Goal: Find specific page/section: Find specific page/section

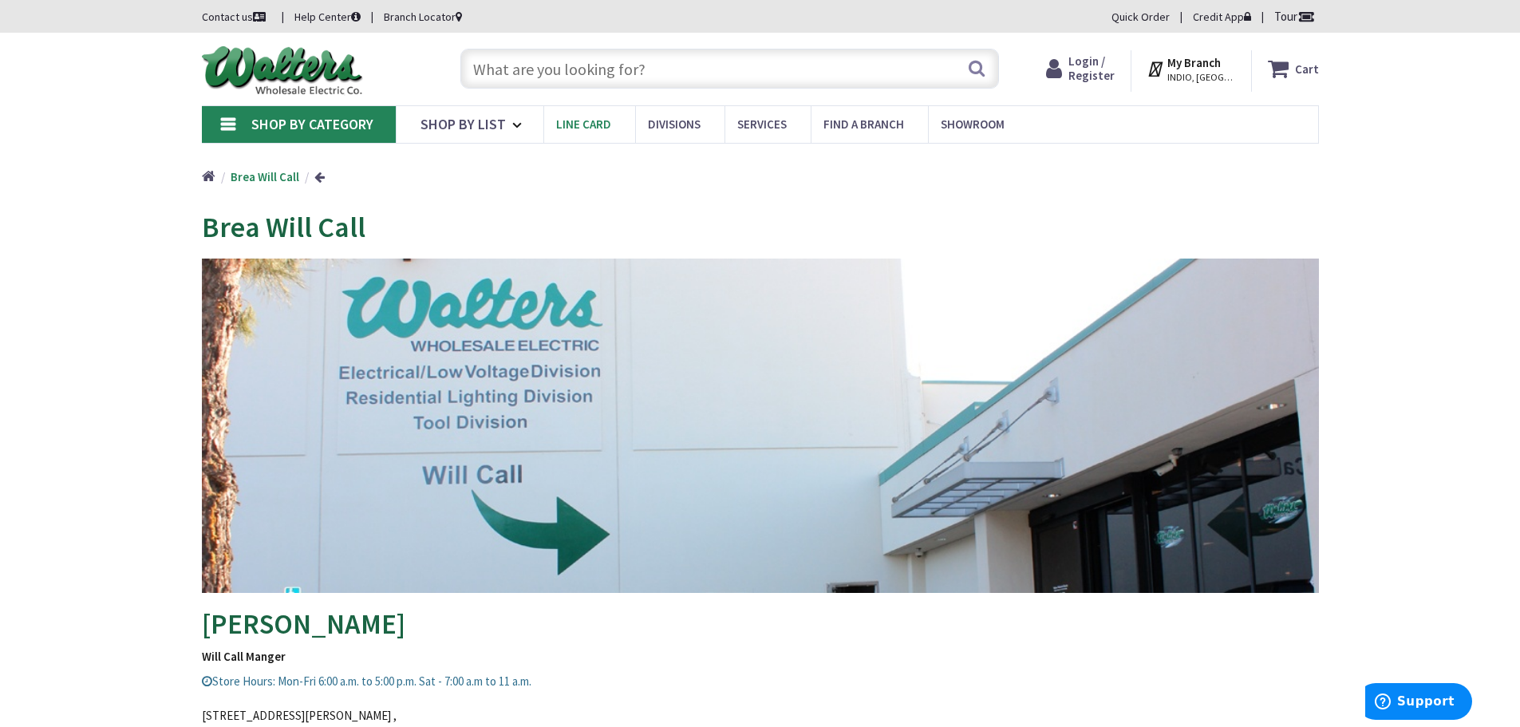
click at [567, 117] on span "Line Card" at bounding box center [583, 123] width 55 height 15
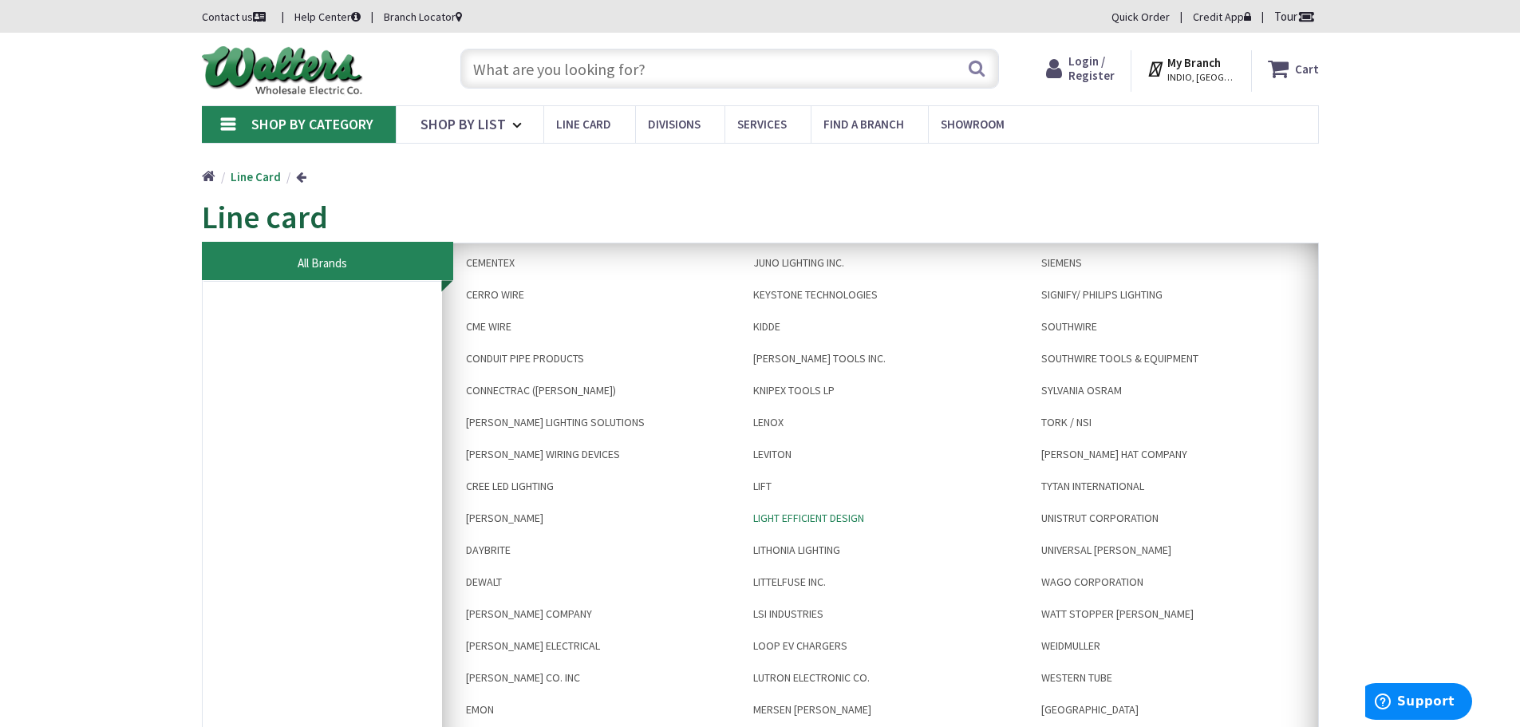
scroll to position [736, 0]
click at [1068, 504] on link "UNISTRUT CORPORATION" at bounding box center [1167, 505] width 277 height 32
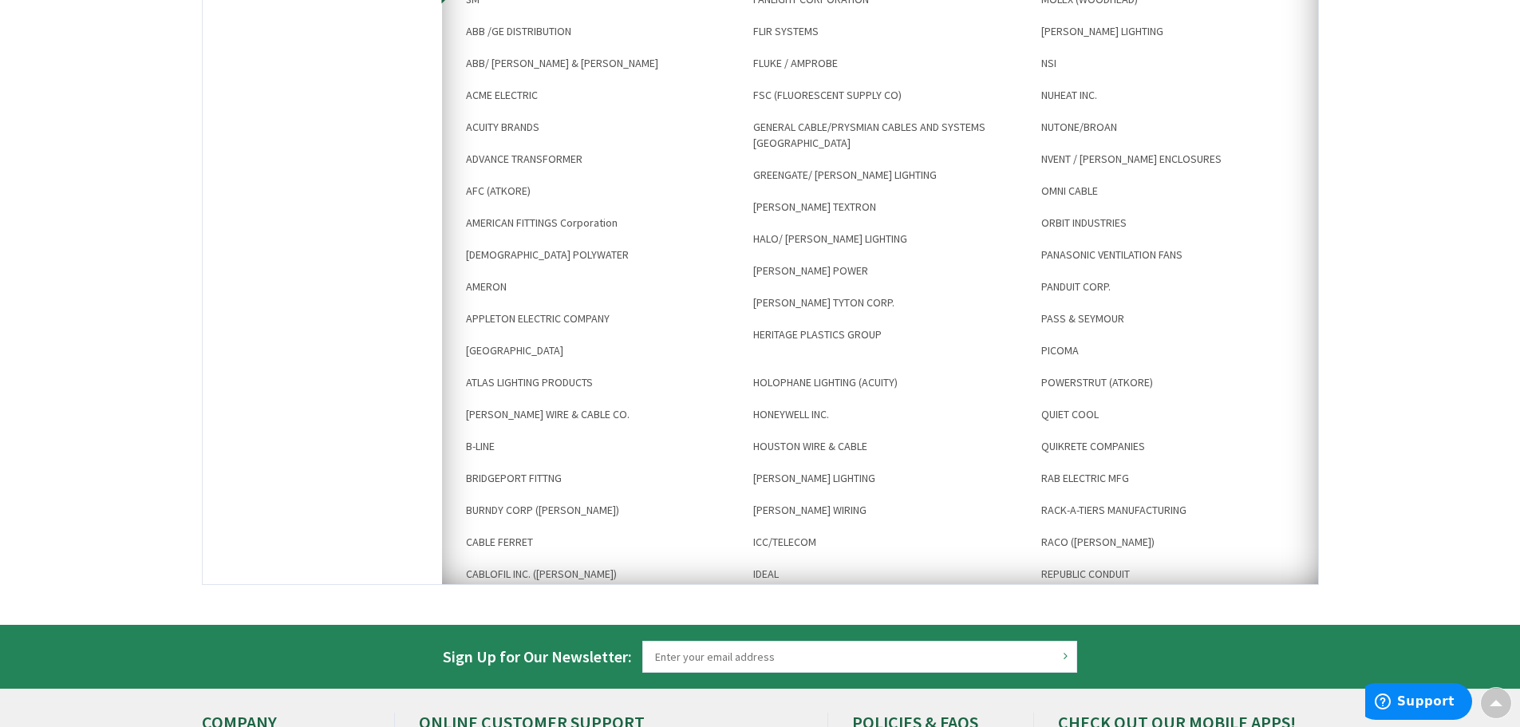
scroll to position [0, 0]
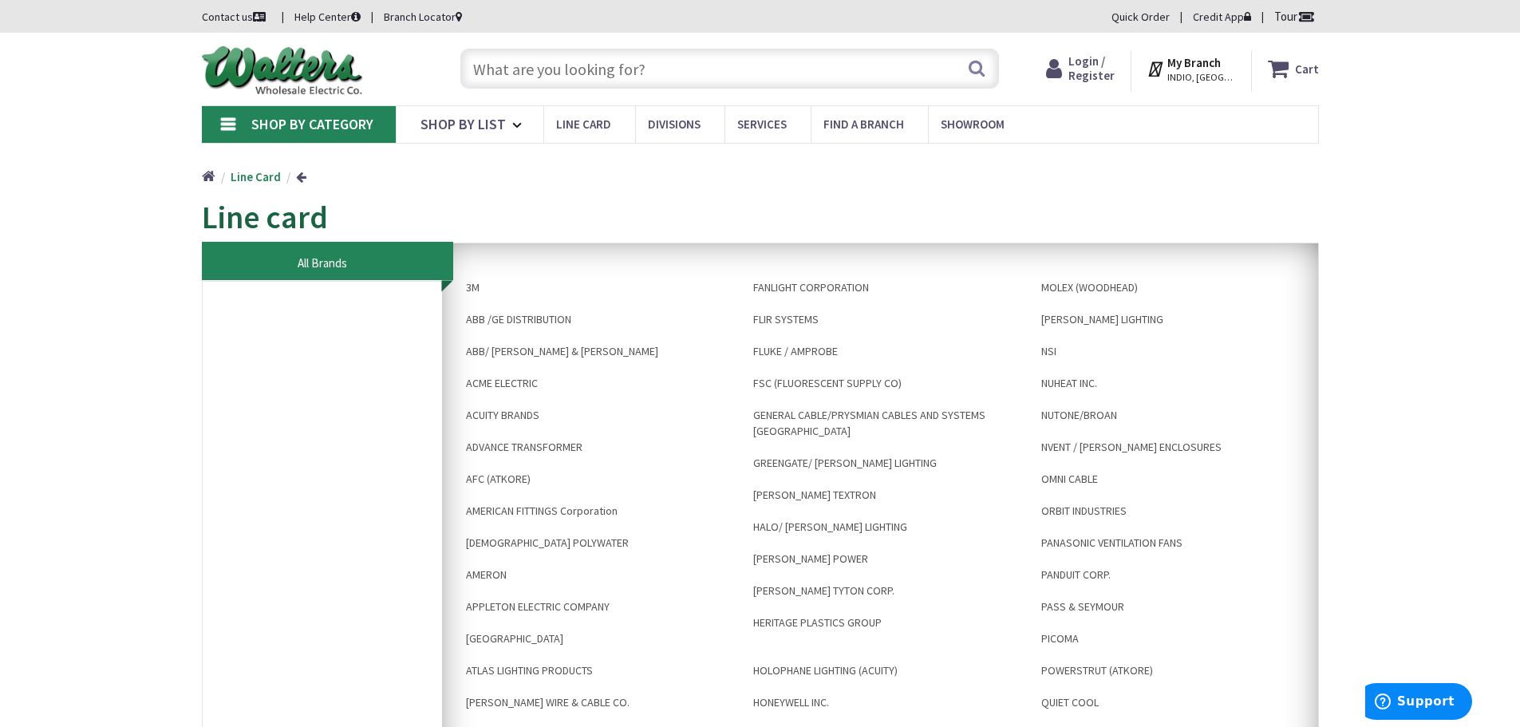
click at [227, 124] on link "Shop By Category" at bounding box center [299, 124] width 194 height 37
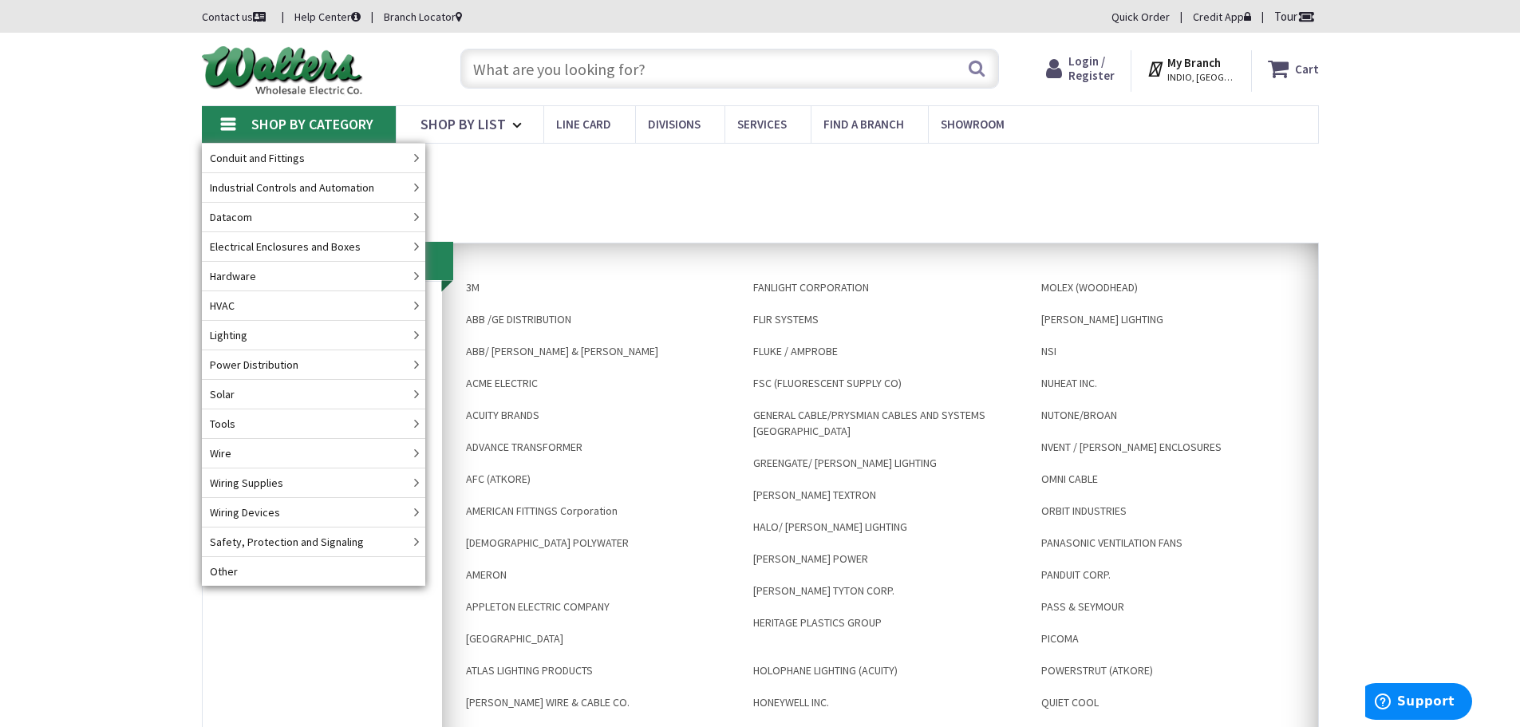
click at [45, 147] on div "Home Line Card" at bounding box center [760, 171] width 1520 height 57
